Goal: Navigation & Orientation: Locate item on page

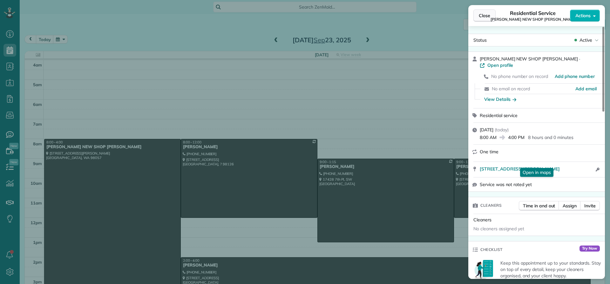
scroll to position [59, 0]
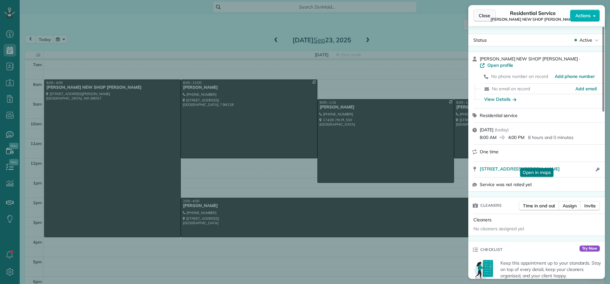
click at [487, 16] on span "Close" at bounding box center [484, 15] width 11 height 6
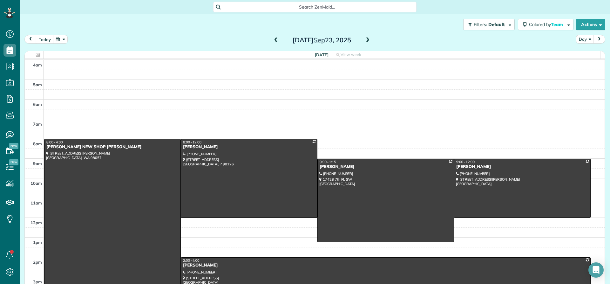
click at [77, 149] on div "[PERSON_NAME] NEW SHOP [PERSON_NAME]" at bounding box center [112, 146] width 133 height 5
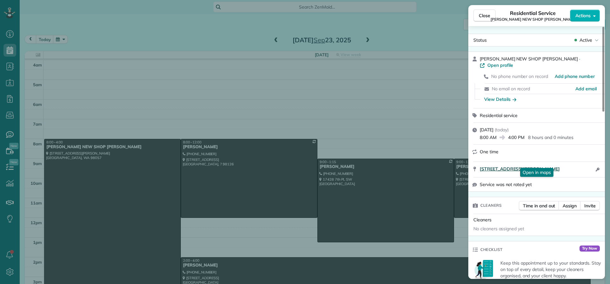
drag, startPoint x: 476, startPoint y: 161, endPoint x: 576, endPoint y: 160, distance: 100.4
click at [577, 162] on div "[STREET_ADDRESS][PERSON_NAME] Open in maps Open in maps Open access information" at bounding box center [536, 169] width 137 height 15
click at [481, 12] on button "Close" at bounding box center [484, 16] width 22 height 12
